Goal: Task Accomplishment & Management: Use online tool/utility

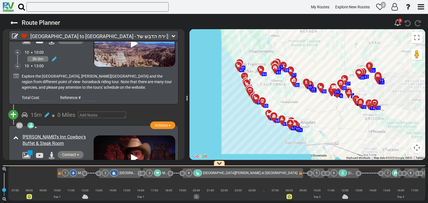
scroll to position [2452, 0]
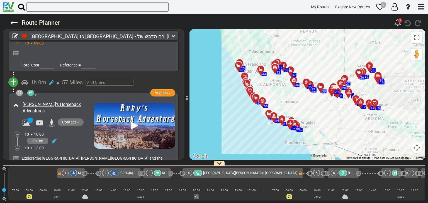
click at [78, 137] on div "3h 0m" at bounding box center [59, 141] width 69 height 8
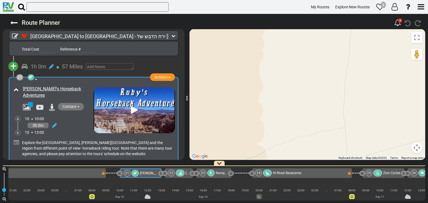
scroll to position [2480, 0]
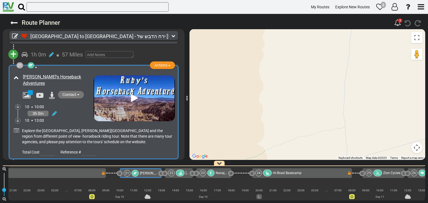
click at [85, 189] on div "[PERSON_NAME]'s Inn Cowboy's Buffet & Steak Room" at bounding box center [58, 195] width 70 height 13
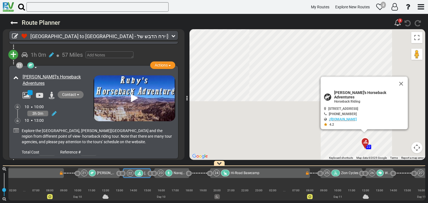
scroll to position [0, 2323]
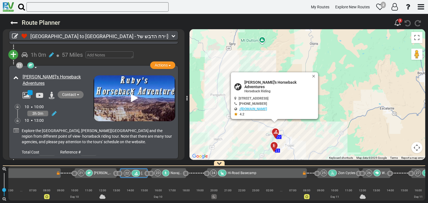
click at [13, 163] on span "+" at bounding box center [13, 169] width 6 height 13
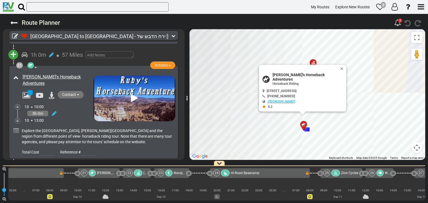
scroll to position [0, 2320]
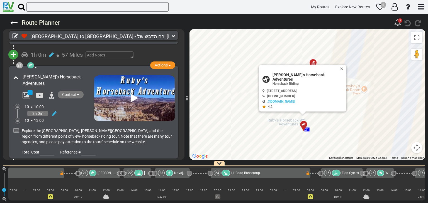
click at [67, 166] on span "0 Miles" at bounding box center [66, 169] width 18 height 7
click at [76, 110] on div "3h 0m" at bounding box center [59, 114] width 69 height 8
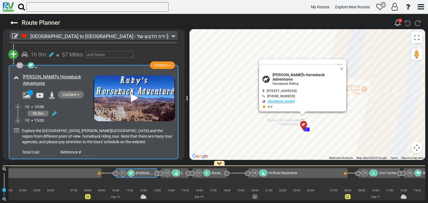
scroll to position [0, 2278]
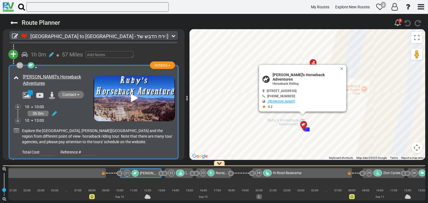
click at [61, 167] on span "0 Miles" at bounding box center [66, 170] width 18 height 7
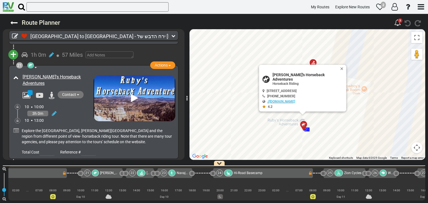
scroll to position [0, 2320]
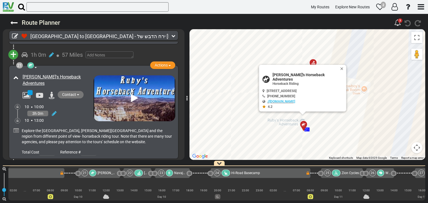
click at [16, 165] on button "+" at bounding box center [13, 170] width 10 height 10
click at [37, 176] on li "Add Atraction" at bounding box center [31, 179] width 44 height 7
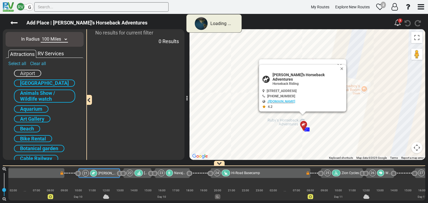
click at [53, 39] on select "10 Miles 50 Miles 100 Miles 250 Miles 500 Miles 1000 Miles" at bounding box center [54, 39] width 27 height 6
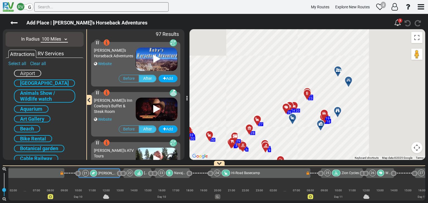
scroll to position [0, 2278]
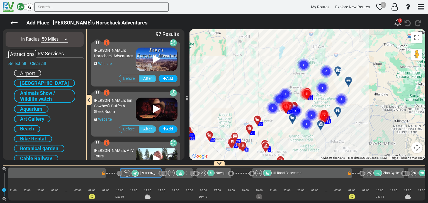
click at [41, 36] on select "10 Miles 50 Miles 100 Miles 250 Miles 500 Miles 1000 Miles" at bounding box center [54, 39] width 27 height 6
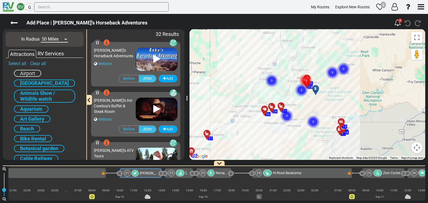
click at [59, 38] on select "10 Miles 50 Miles 100 Miles 250 Miles 500 Miles 1000 Miles" at bounding box center [54, 39] width 27 height 6
select select "number:10"
click at [41, 36] on select "10 Miles 50 Miles 100 Miles 250 Miles 500 Miles 1000 Miles" at bounding box center [54, 39] width 27 height 6
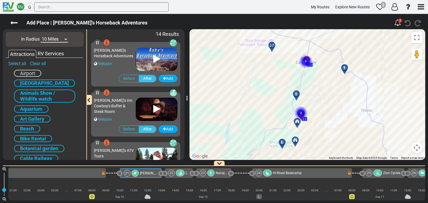
click at [115, 60] on div "[PERSON_NAME]'s Horseback Adventures Website" at bounding box center [115, 58] width 42 height 26
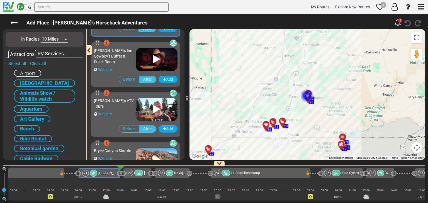
scroll to position [84, 0]
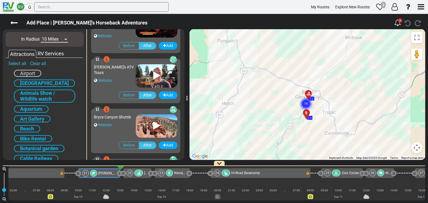
click at [128, 78] on div "[PERSON_NAME]'s ATV Tours Website" at bounding box center [115, 75] width 42 height 26
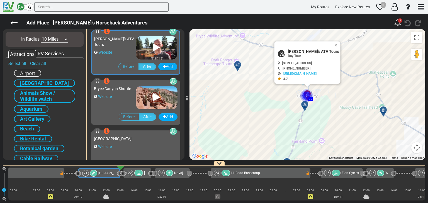
scroll to position [167, 0]
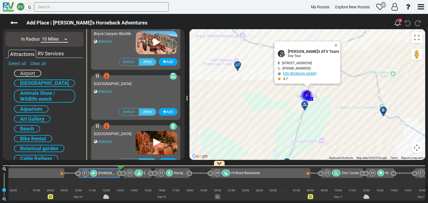
click at [120, 45] on div "Bryce Canyon Shuttle Website" at bounding box center [115, 41] width 42 height 26
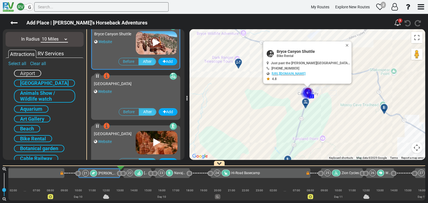
click at [155, 42] on icon at bounding box center [156, 42] width 7 height 9
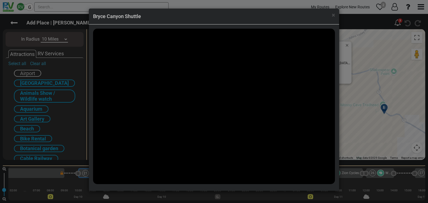
click at [335, 16] on div "× Bryce Canyon Shuttle" at bounding box center [214, 17] width 250 height 16
click at [334, 15] on span "×" at bounding box center [333, 15] width 3 height 7
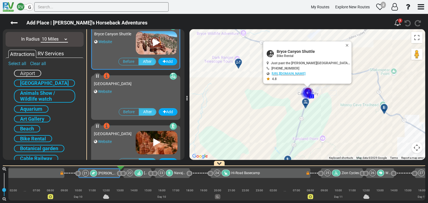
click at [138, 97] on div "[GEOGRAPHIC_DATA] Website" at bounding box center [136, 91] width 84 height 27
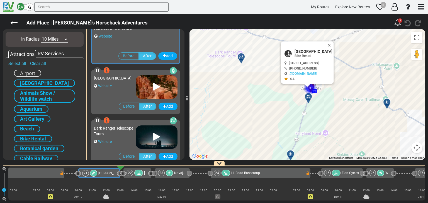
click at [124, 89] on div "Website" at bounding box center [115, 86] width 42 height 6
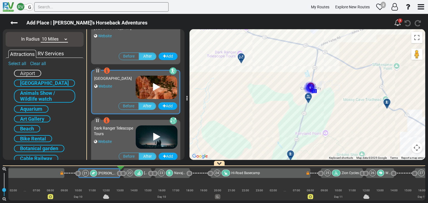
scroll to position [223, 0]
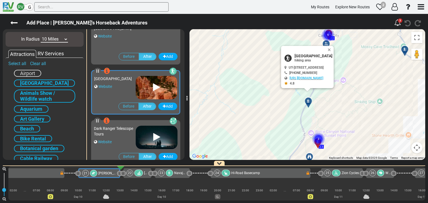
click at [157, 86] on icon at bounding box center [156, 87] width 7 height 9
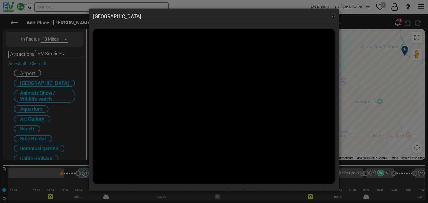
click at [334, 16] on span "×" at bounding box center [333, 15] width 3 height 7
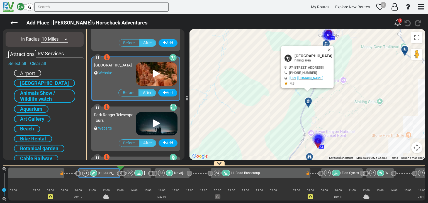
scroll to position [278, 0]
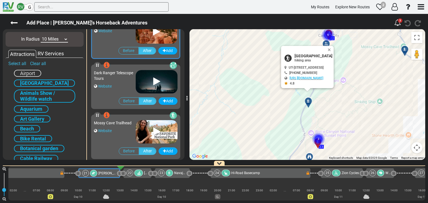
click at [127, 83] on div "Dark Ranger Telescope Tours Website" at bounding box center [115, 80] width 42 height 26
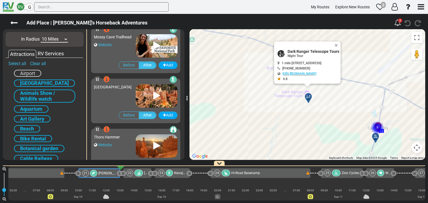
scroll to position [390, 0]
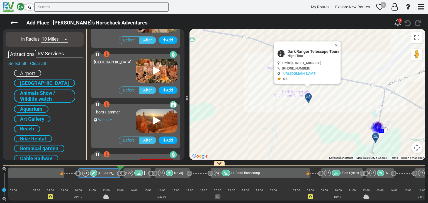
click at [127, 74] on div "[GEOGRAPHIC_DATA]" at bounding box center [115, 70] width 42 height 26
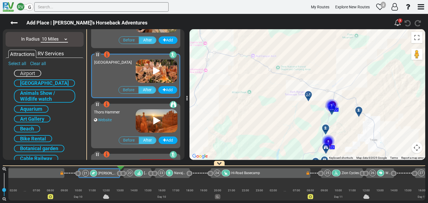
click at [154, 73] on icon at bounding box center [156, 71] width 7 height 9
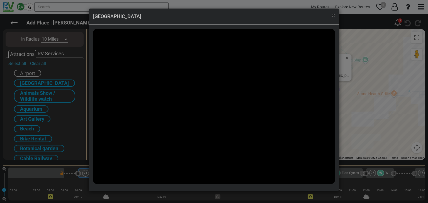
click at [332, 16] on span "×" at bounding box center [333, 15] width 3 height 7
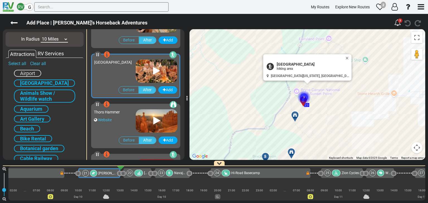
click at [131, 122] on div "Website" at bounding box center [115, 120] width 42 height 6
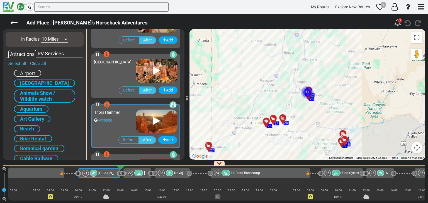
click at [155, 123] on icon at bounding box center [156, 121] width 7 height 9
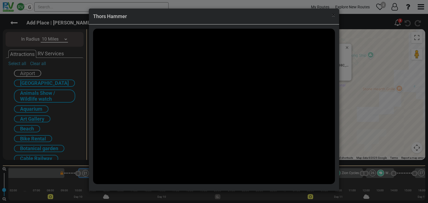
click at [333, 14] on span "×" at bounding box center [333, 15] width 3 height 7
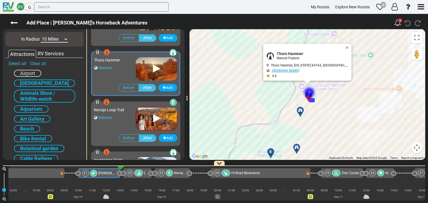
scroll to position [445, 0]
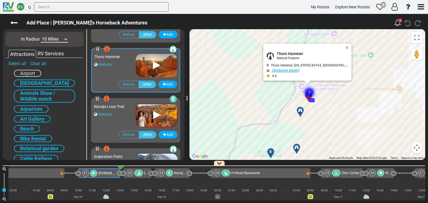
click at [125, 120] on div "Navajo Loop Trail Website" at bounding box center [115, 114] width 42 height 26
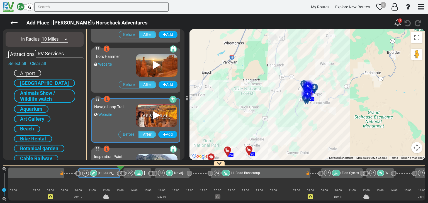
click at [158, 117] on icon at bounding box center [156, 115] width 7 height 9
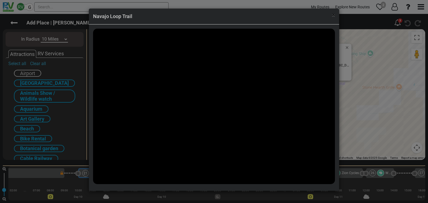
click at [331, 16] on div "× Navajo Loop Trail" at bounding box center [214, 17] width 250 height 16
click at [333, 15] on span "×" at bounding box center [333, 15] width 3 height 7
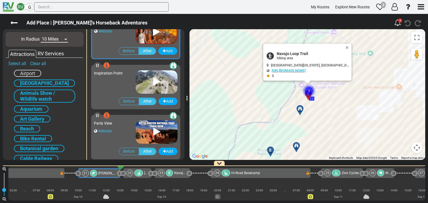
click at [129, 81] on div "Inspiration Point" at bounding box center [115, 81] width 42 height 26
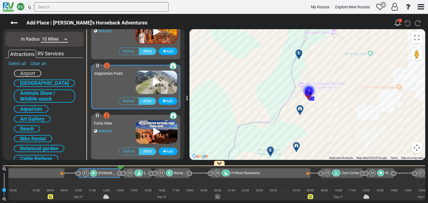
scroll to position [529, 0]
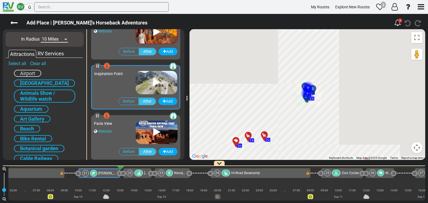
click at [154, 81] on icon at bounding box center [156, 82] width 7 height 9
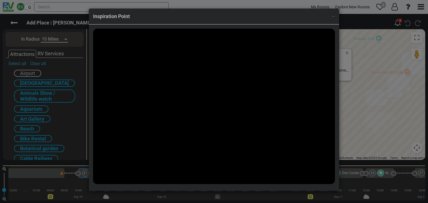
click at [334, 16] on span "×" at bounding box center [333, 15] width 3 height 7
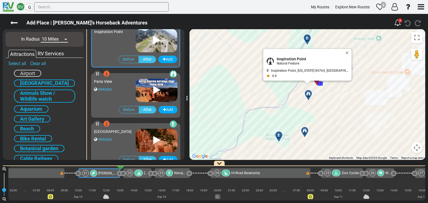
scroll to position [581, 0]
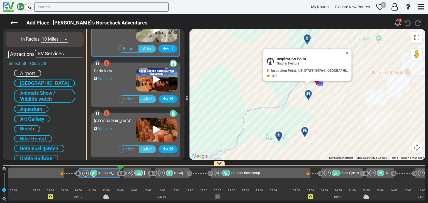
click at [154, 79] on icon at bounding box center [156, 79] width 7 height 9
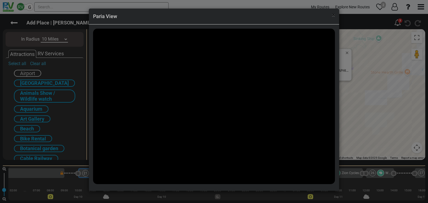
click at [333, 16] on span "×" at bounding box center [333, 15] width 3 height 7
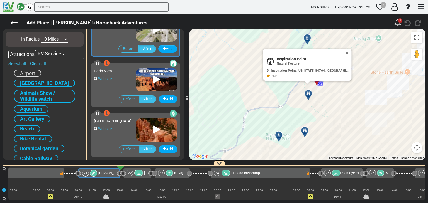
click at [125, 132] on div "Website" at bounding box center [115, 129] width 42 height 6
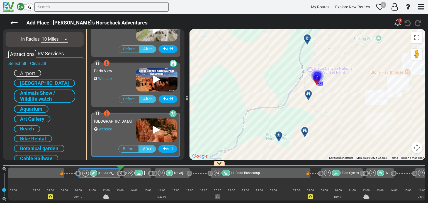
scroll to position [581, 0]
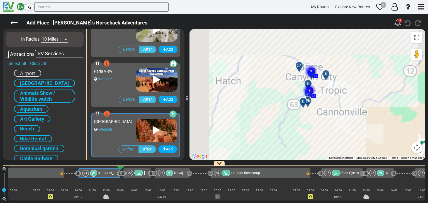
click at [153, 128] on icon at bounding box center [156, 130] width 7 height 9
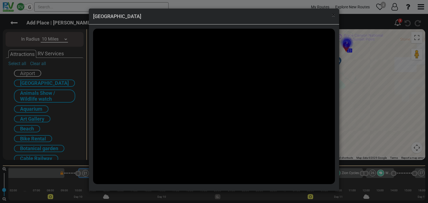
click at [334, 15] on span "×" at bounding box center [333, 15] width 3 height 7
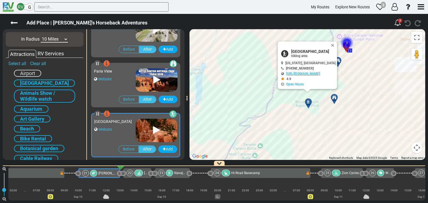
click at [125, 86] on div "Paria View Website" at bounding box center [115, 79] width 42 height 26
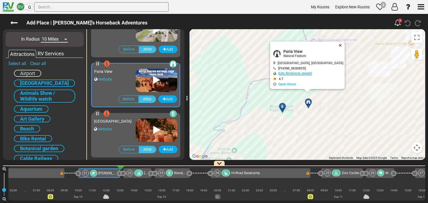
click at [344, 44] on button "Close" at bounding box center [341, 46] width 7 height 8
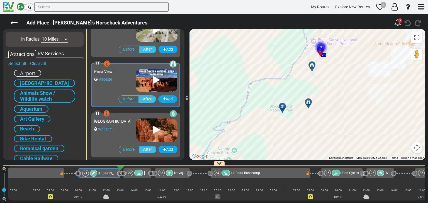
click at [153, 79] on icon at bounding box center [156, 80] width 7 height 9
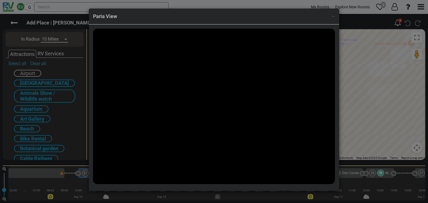
click at [333, 15] on span "×" at bounding box center [333, 15] width 3 height 7
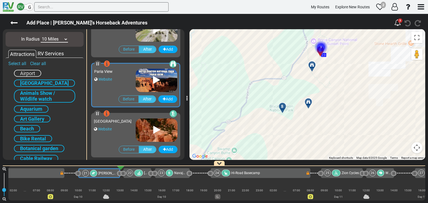
click at [307, 103] on icon at bounding box center [308, 102] width 4 height 4
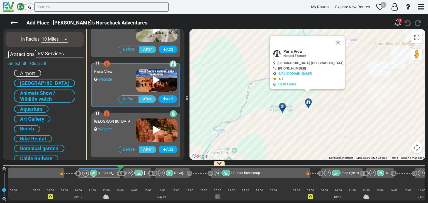
scroll to position [581, 0]
click at [125, 132] on div "Website" at bounding box center [115, 129] width 42 height 6
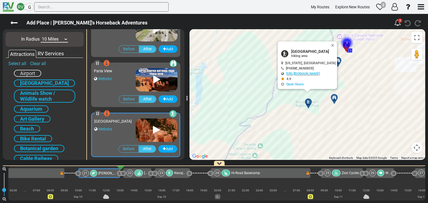
click at [130, 78] on div "Website" at bounding box center [115, 79] width 42 height 6
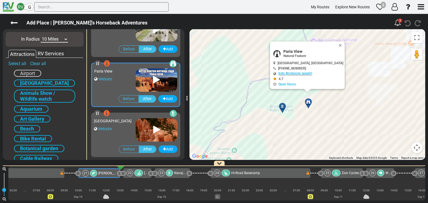
click at [123, 124] on div "[GEOGRAPHIC_DATA]" at bounding box center [115, 121] width 42 height 6
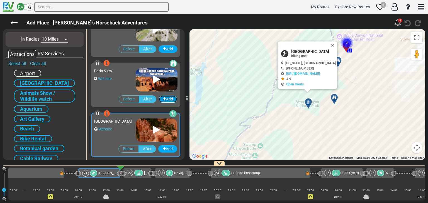
click at [163, 101] on icon "button" at bounding box center [164, 99] width 3 height 4
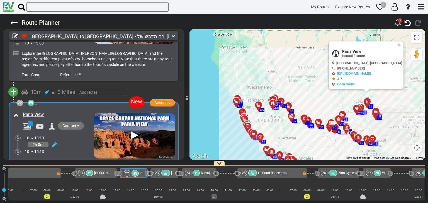
scroll to position [2557, 0]
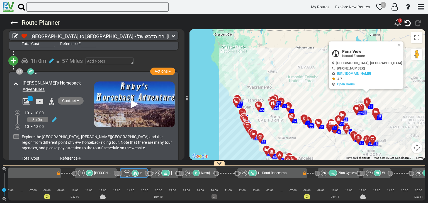
click at [81, 124] on div "10 13:00" at bounding box center [59, 127] width 69 height 6
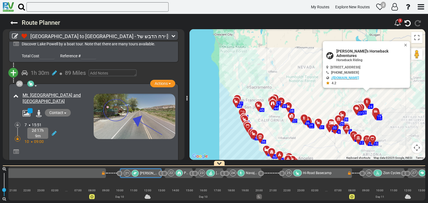
scroll to position [2335, 0]
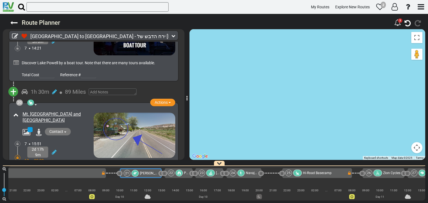
click at [90, 147] on div "2d 17h 9m" at bounding box center [59, 152] width 69 height 11
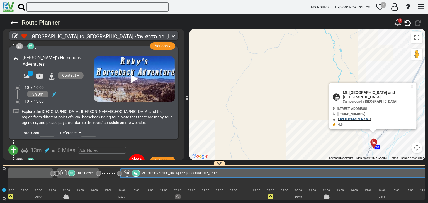
scroll to position [2502, 0]
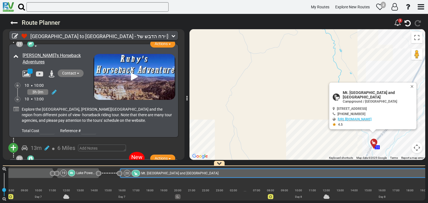
click at [84, 166] on div "Paria View" at bounding box center [57, 170] width 74 height 9
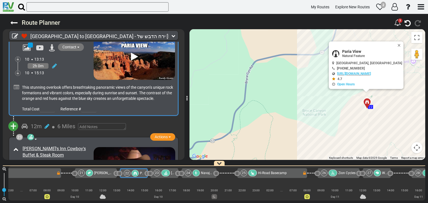
scroll to position [2669, 0]
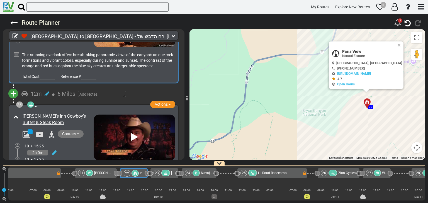
click at [81, 113] on div "[PERSON_NAME]'s Inn Cowboy's Buffet & Steak Room" at bounding box center [58, 119] width 70 height 13
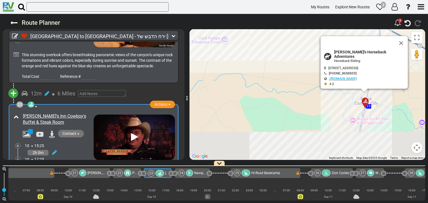
scroll to position [0, 2353]
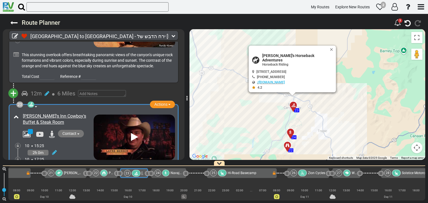
drag, startPoint x: 303, startPoint y: 131, endPoint x: 314, endPoint y: 121, distance: 14.8
click at [308, 127] on div "To activate drag with keyboard, press Alt + Enter. Once in keyboard drag state,…" at bounding box center [307, 94] width 236 height 131
click at [316, 118] on div "To activate drag with keyboard, press Alt + Enter. Once in keyboard drag state,…" at bounding box center [307, 94] width 236 height 131
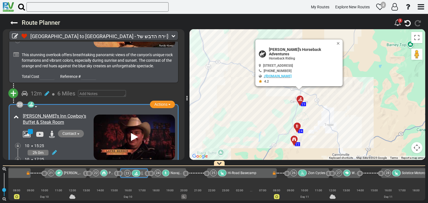
click at [317, 112] on div "To activate drag with keyboard, press Alt + Enter. Once in keyboard drag state,…" at bounding box center [307, 94] width 236 height 131
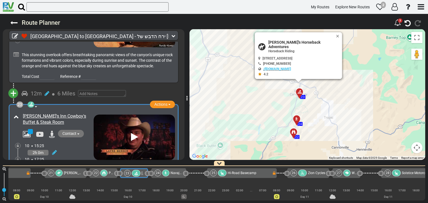
click at [316, 102] on div "To activate drag with keyboard, press Alt + Enter. Once in keyboard drag state,…" at bounding box center [307, 94] width 236 height 131
click at [336, 39] on button "Close" at bounding box center [339, 36] width 7 height 8
drag, startPoint x: 338, startPoint y: 34, endPoint x: 339, endPoint y: 37, distance: 3.4
click at [339, 34] on button "Close" at bounding box center [339, 36] width 7 height 8
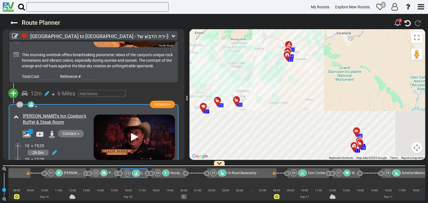
drag, startPoint x: 275, startPoint y: 77, endPoint x: 276, endPoint y: 69, distance: 8.2
click at [276, 70] on div "To activate drag with keyboard, press Alt + Enter. Once in keyboard drag state,…" at bounding box center [307, 94] width 236 height 131
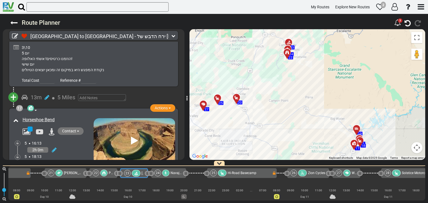
scroll to position [1972, 0]
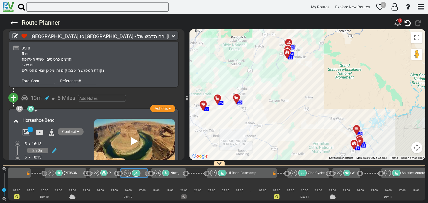
click at [85, 147] on div "2h 0m" at bounding box center [59, 151] width 69 height 8
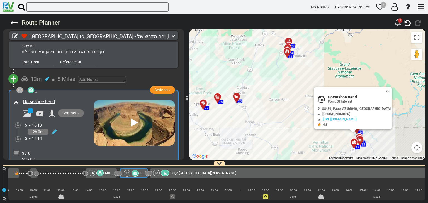
scroll to position [2000, 0]
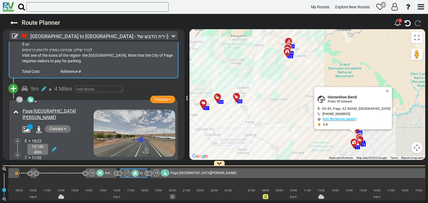
click at [79, 144] on div "1d 16h 40m" at bounding box center [59, 149] width 69 height 11
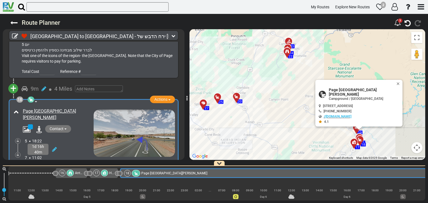
scroll to position [2167, 0]
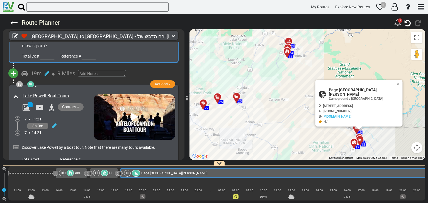
click at [81, 122] on div "3h 0m" at bounding box center [59, 126] width 69 height 8
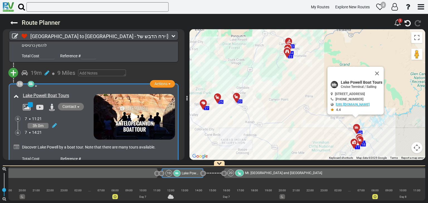
scroll to position [0, 1516]
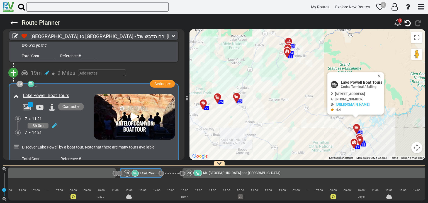
click at [131, 112] on icon at bounding box center [134, 116] width 7 height 9
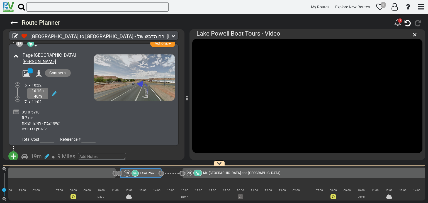
click at [140, 110] on div "3\10-5\10 יום 5-7 שישי שבת - ראשון יציאה להזמין כרטיסים" at bounding box center [98, 121] width 152 height 22
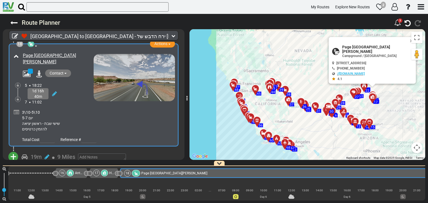
scroll to position [2250, 0]
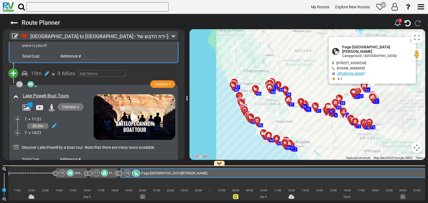
click at [69, 122] on div "3h 0m" at bounding box center [59, 126] width 69 height 8
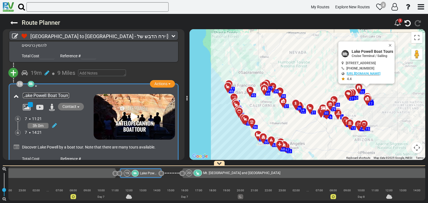
click at [60, 93] on link "Lake Powell Boat Tours" at bounding box center [46, 95] width 46 height 5
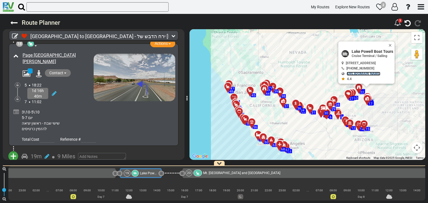
scroll to position [2111, 0]
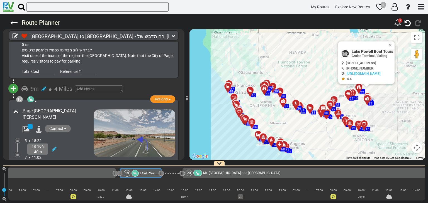
click at [125, 165] on div "3\10-5\10 יום 5-7 שישי שבת - ראשון יציאה להזמין כרטיסים" at bounding box center [98, 176] width 152 height 22
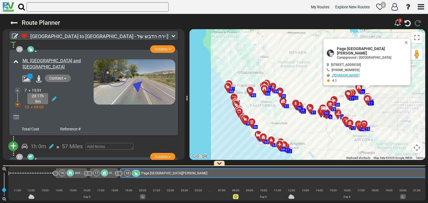
scroll to position [2390, 0]
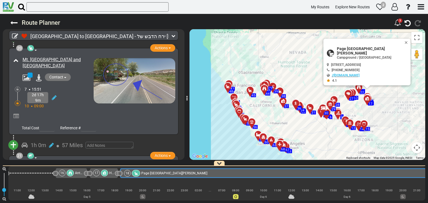
click at [144, 86] on div "20 Campground / [GEOGRAPHIC_DATA] Actions Add Activity Replace Add Notes Send A…" at bounding box center [93, 91] width 163 height 81
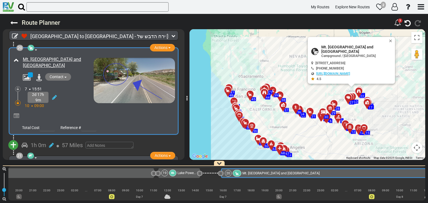
scroll to position [0, 1579]
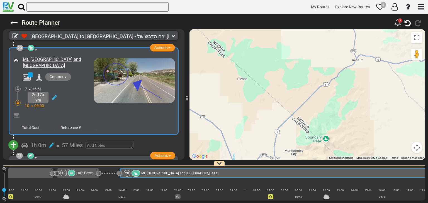
click at [87, 163] on div "[PERSON_NAME]'s Horseback Adventures" at bounding box center [53, 188] width 82 height 50
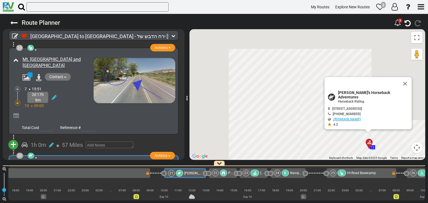
scroll to position [0, 2278]
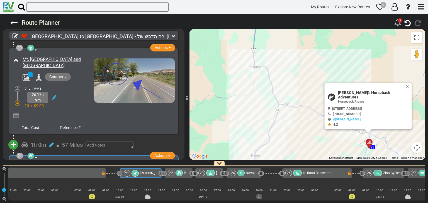
click at [149, 122] on div "Total Cost Reference #" at bounding box center [93, 127] width 163 height 10
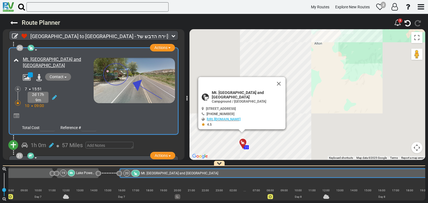
scroll to position [0, 1579]
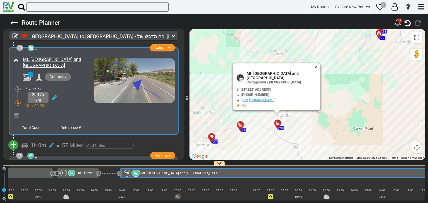
click at [314, 71] on button "Close" at bounding box center [317, 68] width 7 height 8
click at [314, 70] on button "Close" at bounding box center [317, 68] width 7 height 8
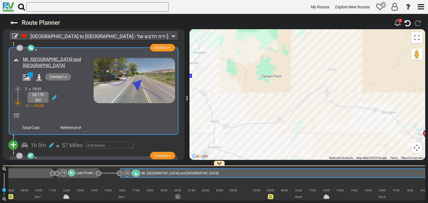
drag, startPoint x: 347, startPoint y: 104, endPoint x: 242, endPoint y: 48, distance: 119.4
click at [242, 48] on div "To activate drag with keyboard, press Alt + Enter. Once in keyboard drag state,…" at bounding box center [307, 94] width 236 height 131
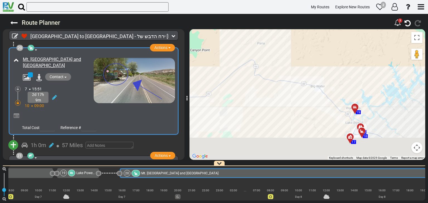
drag, startPoint x: 370, startPoint y: 93, endPoint x: 289, endPoint y: 60, distance: 87.4
click at [289, 60] on div "To activate drag with keyboard, press Alt + Enter. Once in keyboard drag state,…" at bounding box center [307, 94] width 236 height 131
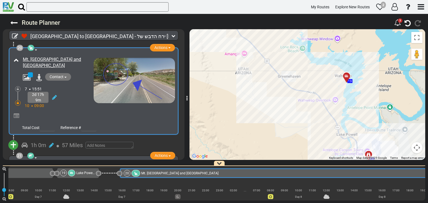
drag, startPoint x: 375, startPoint y: 108, endPoint x: 342, endPoint y: 63, distance: 55.6
click at [356, 79] on div "To activate drag with keyboard, press Alt + Enter. Once in keyboard drag state,…" at bounding box center [307, 94] width 236 height 131
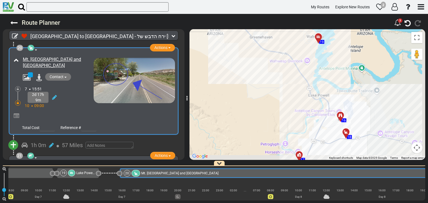
click at [338, 55] on div "To activate drag with keyboard, press Alt + Enter. Once in keyboard drag state,…" at bounding box center [307, 94] width 236 height 131
click at [345, 130] on icon at bounding box center [346, 131] width 6 height 4
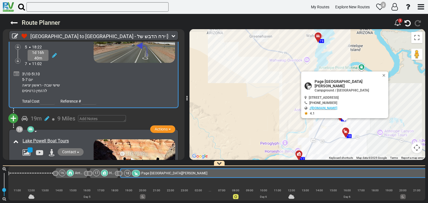
scroll to position [2234, 0]
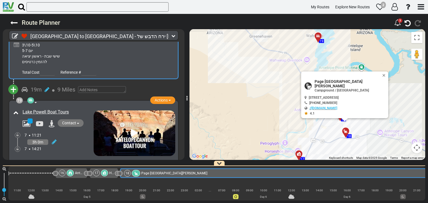
click at [382, 78] on button "Close" at bounding box center [385, 76] width 7 height 8
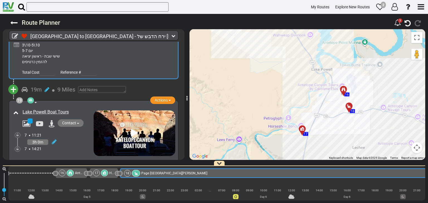
click at [67, 86] on span "9 Miles" at bounding box center [66, 89] width 18 height 7
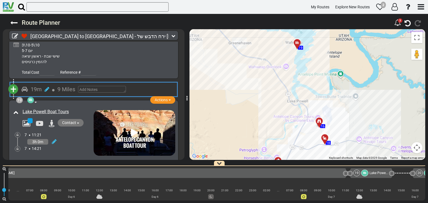
scroll to position [0, 1512]
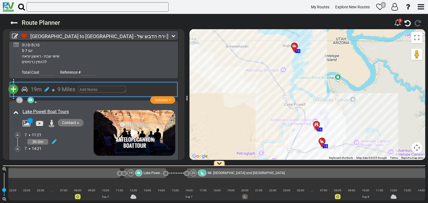
click at [15, 83] on span "+" at bounding box center [13, 89] width 6 height 13
click at [41, 96] on li "Add Atraction" at bounding box center [31, 99] width 44 height 7
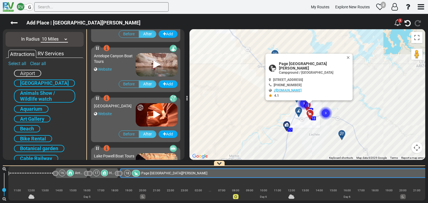
scroll to position [474, 0]
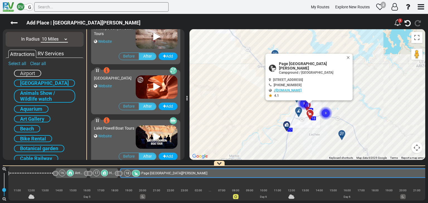
click at [53, 40] on select "10 Miles 50 Miles 100 Miles 250 Miles 500 Miles 1000 Miles" at bounding box center [54, 39] width 27 height 6
select select "number:50"
click at [41, 36] on select "10 Miles 50 Miles 100 Miles 250 Miles 500 Miles 1000 Miles" at bounding box center [54, 39] width 27 height 6
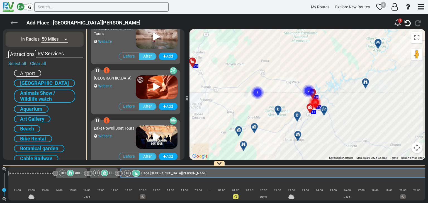
click at [10, 20] on icon at bounding box center [13, 22] width 7 height 7
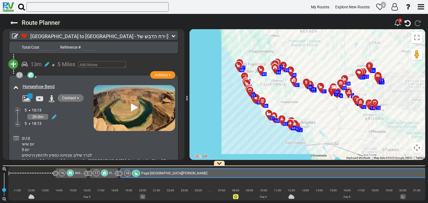
scroll to position [1983, 0]
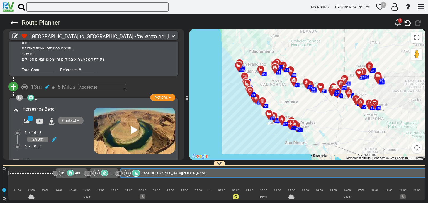
click at [65, 84] on span "5 Miles" at bounding box center [66, 87] width 18 height 7
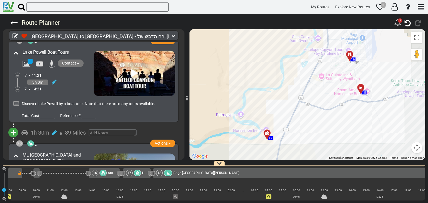
scroll to position [2318, 0]
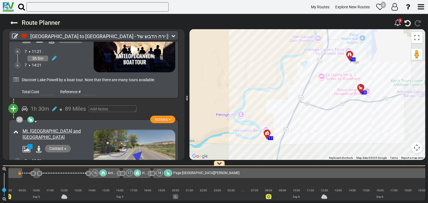
click at [74, 106] on span "89 Miles" at bounding box center [75, 109] width 21 height 7
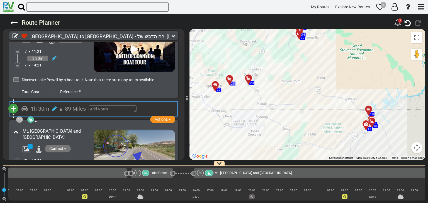
scroll to position [0, 1558]
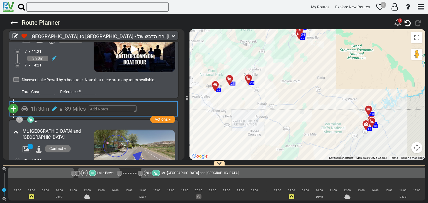
click at [9, 104] on button "+" at bounding box center [13, 109] width 10 height 10
click at [30, 115] on li "Add Atraction" at bounding box center [31, 118] width 44 height 7
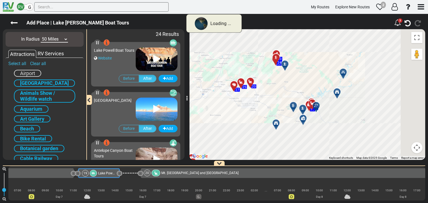
scroll to position [0, 1516]
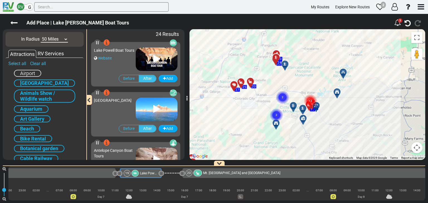
drag, startPoint x: 11, startPoint y: 22, endPoint x: 48, endPoint y: 50, distance: 47.1
click at [11, 22] on icon at bounding box center [13, 22] width 7 height 7
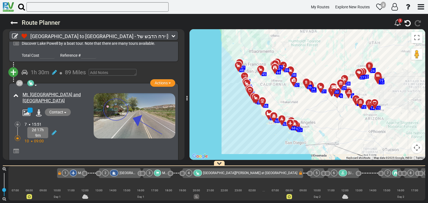
scroll to position [2369, 0]
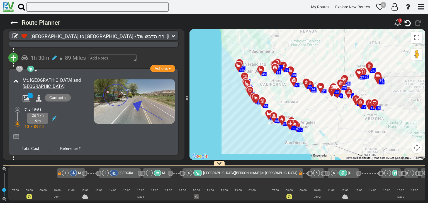
click at [83, 130] on div at bounding box center [93, 136] width 163 height 13
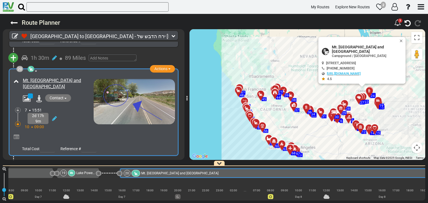
scroll to position [0, 1579]
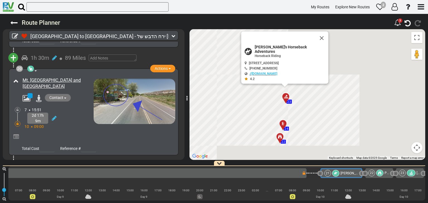
scroll to position [0, 2278]
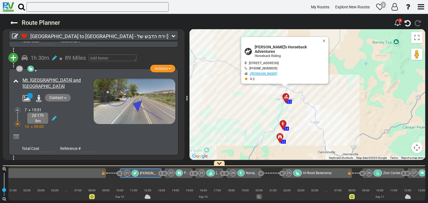
click at [72, 163] on span "57 Miles" at bounding box center [72, 166] width 21 height 7
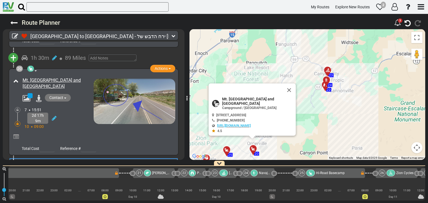
scroll to position [0, 2264]
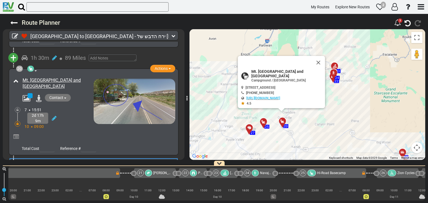
click at [99, 133] on div at bounding box center [97, 138] width 155 height 10
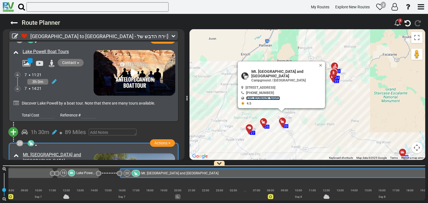
scroll to position [2285, 0]
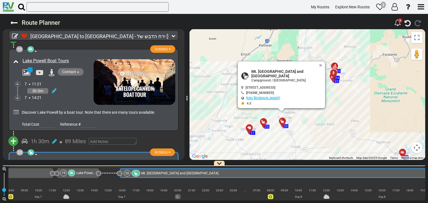
click at [246, 116] on div "To activate drag with keyboard, press Alt + Enter. Once in keyboard drag state,…" at bounding box center [307, 94] width 236 height 131
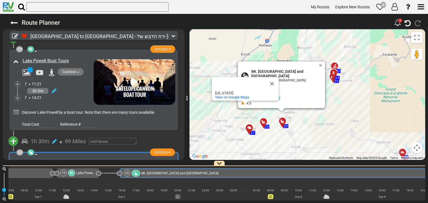
click at [319, 69] on button "Close" at bounding box center [322, 66] width 7 height 8
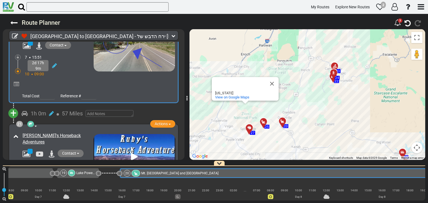
scroll to position [2424, 0]
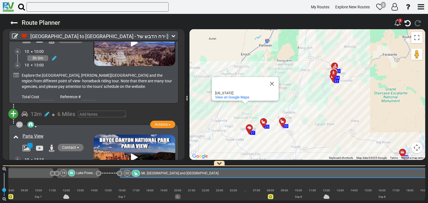
click at [86, 163] on div "2h 0m" at bounding box center [59, 167] width 69 height 8
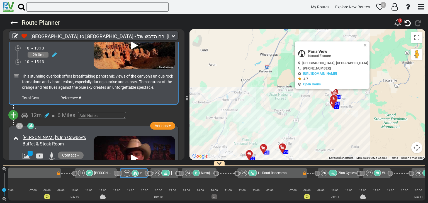
scroll to position [2703, 0]
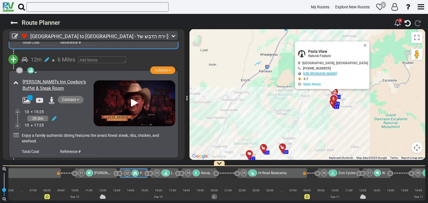
click at [80, 115] on div "2h 0m" at bounding box center [59, 119] width 69 height 8
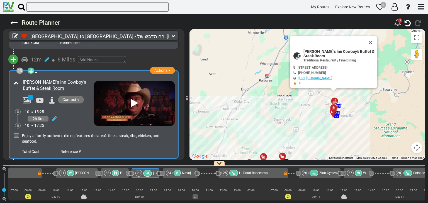
scroll to position [0, 2353]
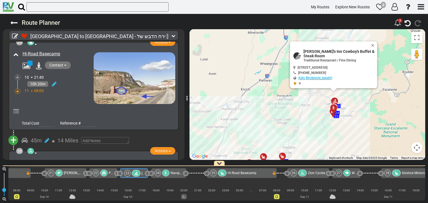
click at [83, 108] on div at bounding box center [97, 113] width 155 height 10
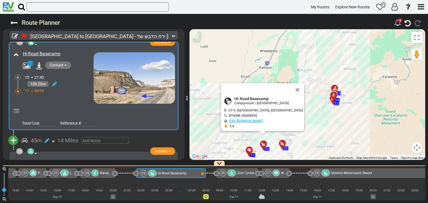
scroll to position [0, 2440]
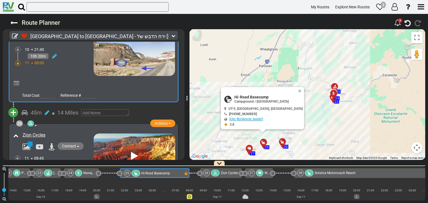
click at [70, 156] on div "11 08:45" at bounding box center [59, 159] width 69 height 6
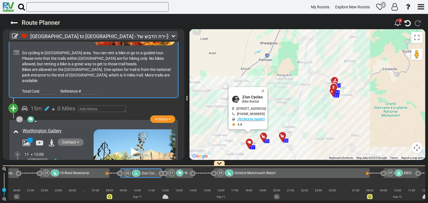
scroll to position [3120, 0]
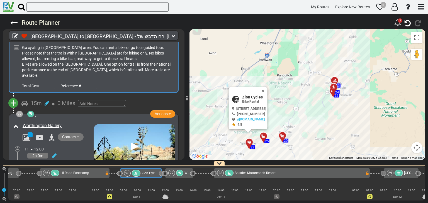
click at [75, 152] on div "2h 0m" at bounding box center [59, 156] width 69 height 8
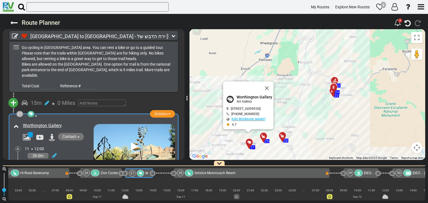
scroll to position [0, 2566]
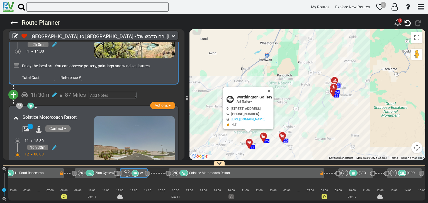
click at [76, 152] on div "12 08:00" at bounding box center [59, 155] width 69 height 6
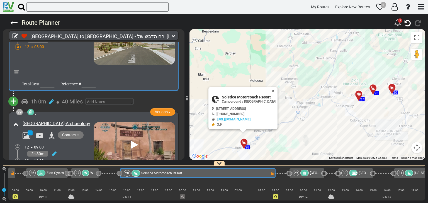
scroll to position [3343, 0]
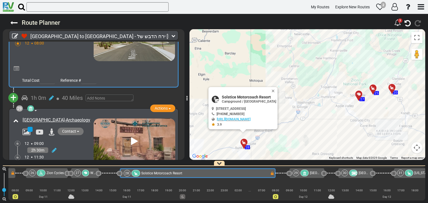
click at [78, 147] on div "2h 30m" at bounding box center [59, 151] width 69 height 8
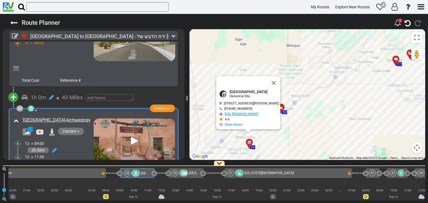
scroll to position [0, 2784]
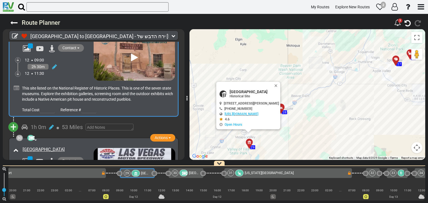
click at [78, 171] on div "12 12:30" at bounding box center [59, 174] width 69 height 6
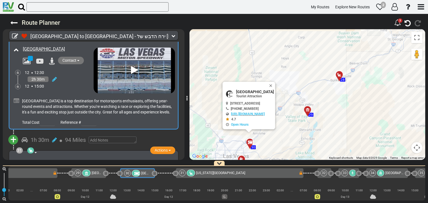
scroll to position [3565, 0]
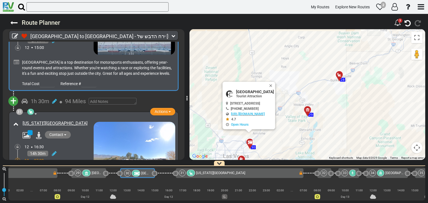
click at [78, 121] on div "[US_STATE][GEOGRAPHIC_DATA]" at bounding box center [53, 148] width 82 height 59
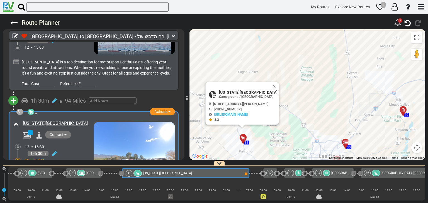
scroll to position [0, 2889]
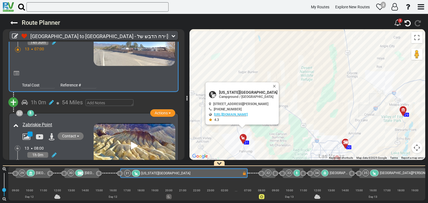
click at [79, 159] on div "13 09:00" at bounding box center [59, 162] width 69 height 6
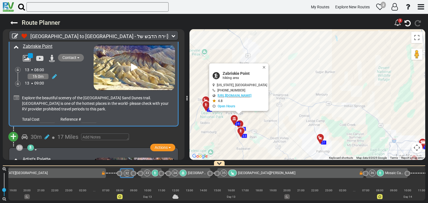
scroll to position [3760, 0]
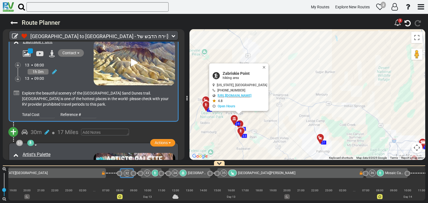
click at [75, 175] on div "13 09:30" at bounding box center [59, 178] width 69 height 6
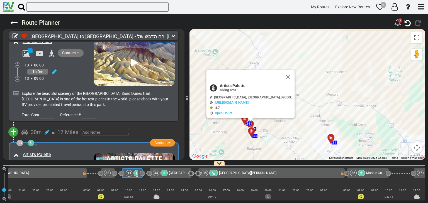
scroll to position [0, 3051]
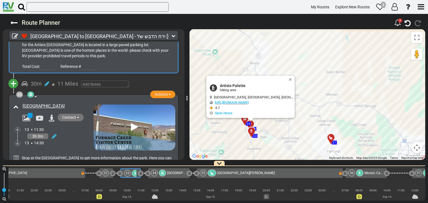
click at [71, 133] on div "3h 0m" at bounding box center [59, 137] width 69 height 8
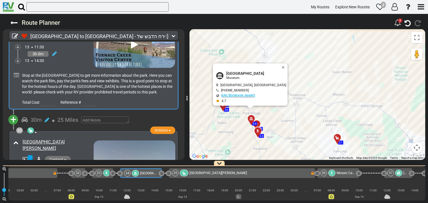
scroll to position [4010, 0]
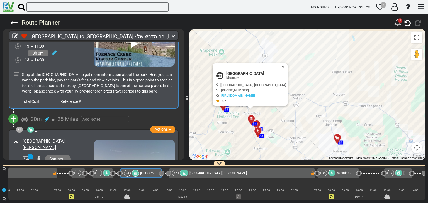
click at [76, 140] on div "[GEOGRAPHIC_DATA][PERSON_NAME]" at bounding box center [53, 167] width 82 height 61
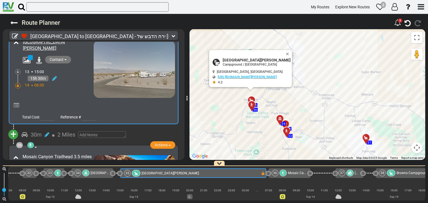
scroll to position [0, 0]
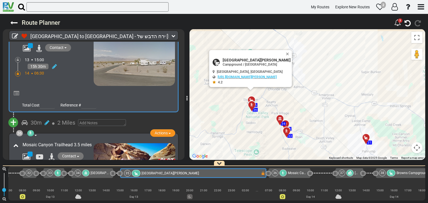
click at [76, 171] on div "3h 0m" at bounding box center [59, 175] width 69 height 8
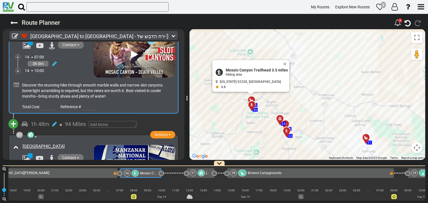
click at [76, 173] on div "2h 0m" at bounding box center [59, 177] width 69 height 8
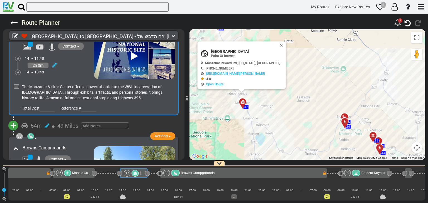
click at [75, 174] on div "17h 18m" at bounding box center [59, 178] width 69 height 8
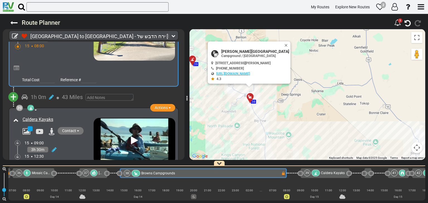
click at [74, 140] on div "15 09:00" at bounding box center [59, 143] width 69 height 6
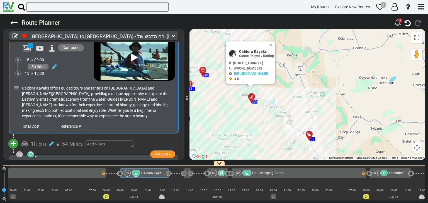
click at [76, 193] on div "30m" at bounding box center [59, 197] width 69 height 8
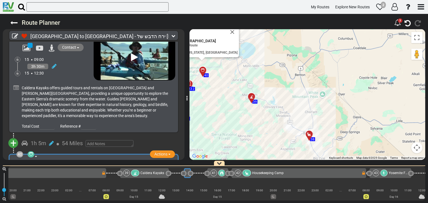
scroll to position [4567, 0]
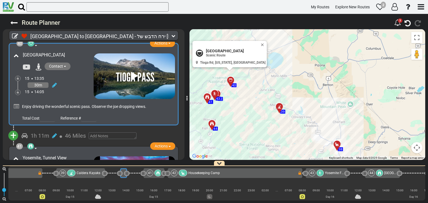
click at [77, 184] on div "1h 30m" at bounding box center [59, 188] width 69 height 8
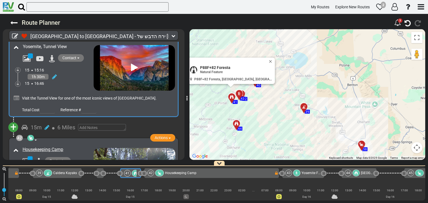
click at [76, 176] on div "14h 59m" at bounding box center [59, 180] width 69 height 8
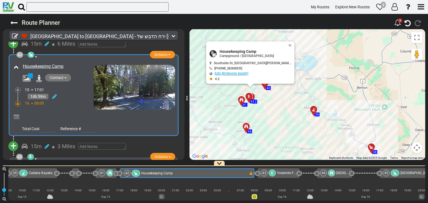
click at [81, 195] on div "3h 0m" at bounding box center [59, 199] width 69 height 8
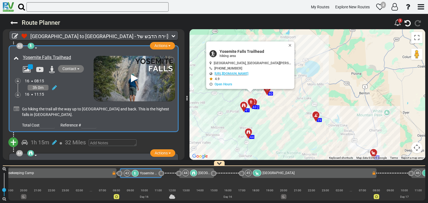
click at [77, 198] on div "2h 30m" at bounding box center [59, 202] width 69 height 8
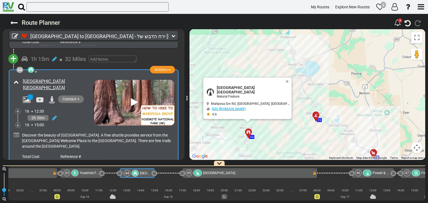
click at [77, 194] on div "[GEOGRAPHIC_DATA]" at bounding box center [58, 197] width 70 height 6
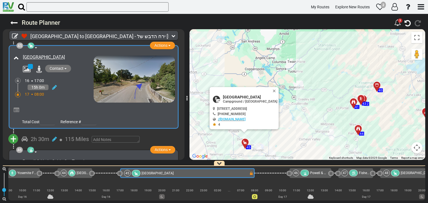
click at [78, 188] on div "3h 0m" at bounding box center [59, 192] width 69 height 8
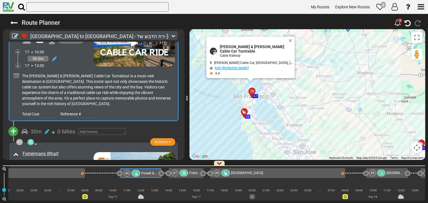
click at [78, 188] on div "17 16:30" at bounding box center [59, 191] width 69 height 6
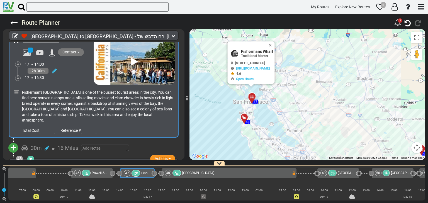
click at [78, 197] on div "15h 0m" at bounding box center [59, 201] width 69 height 8
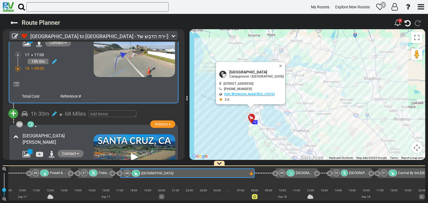
click at [79, 177] on div "18 12:30" at bounding box center [59, 180] width 69 height 6
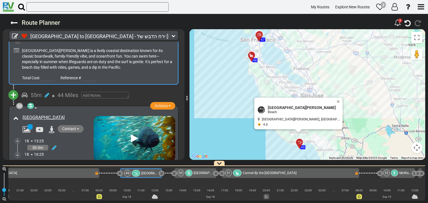
click at [78, 152] on div "18 16:25" at bounding box center [59, 155] width 69 height 6
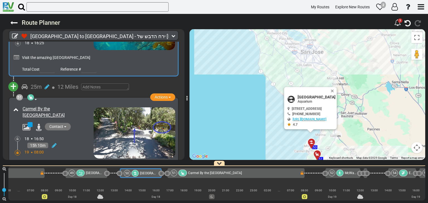
click at [79, 105] on div "Carmel By the [GEOGRAPHIC_DATA]" at bounding box center [53, 132] width 82 height 54
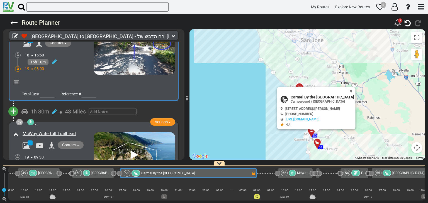
click at [71, 160] on div "2h 30m" at bounding box center [59, 164] width 69 height 8
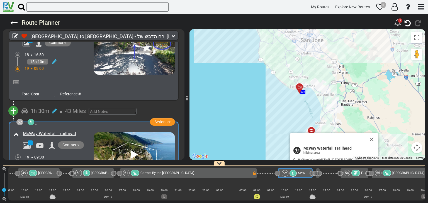
scroll to position [5930, 0]
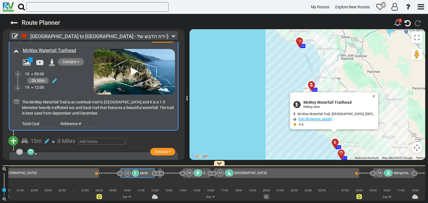
click at [74, 190] on div "15m" at bounding box center [59, 194] width 69 height 8
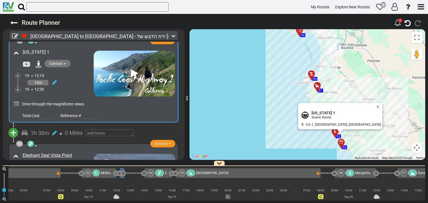
click at [75, 190] on div "19 16:00" at bounding box center [59, 193] width 69 height 6
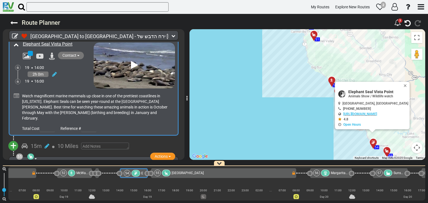
click at [74, 195] on div "15h 45m" at bounding box center [59, 199] width 69 height 8
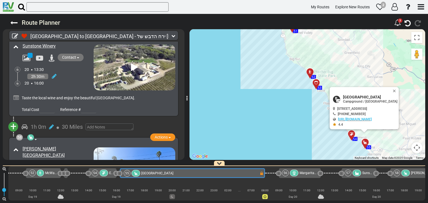
click at [74, 145] on div "[PERSON_NAME][GEOGRAPHIC_DATA]" at bounding box center [53, 175] width 82 height 60
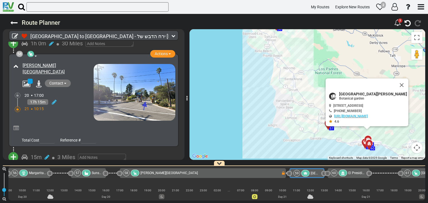
scroll to position [6653, 0]
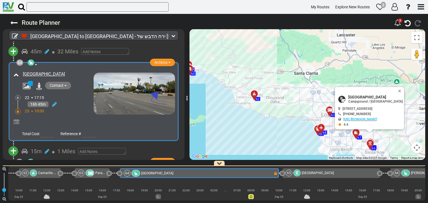
click at [76, 169] on div "[GEOGRAPHIC_DATA]" at bounding box center [53, 193] width 82 height 49
